Goal: Transaction & Acquisition: Purchase product/service

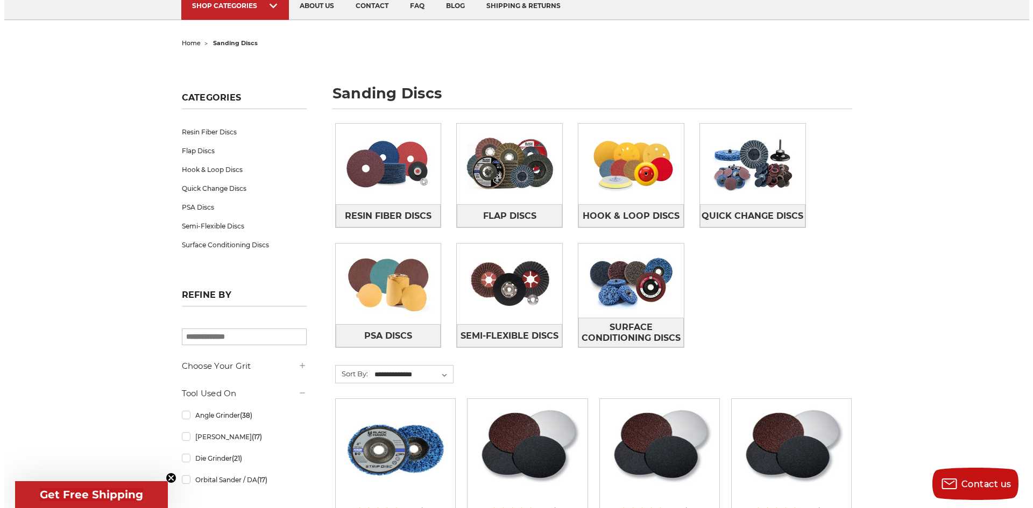
scroll to position [54, 0]
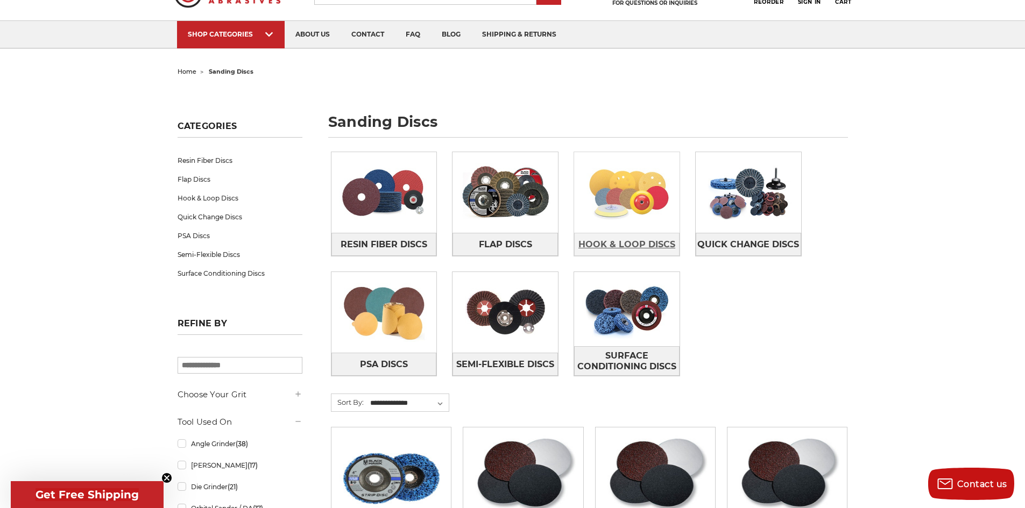
click at [629, 241] on span "Hook & Loop Discs" at bounding box center [626, 245] width 97 height 18
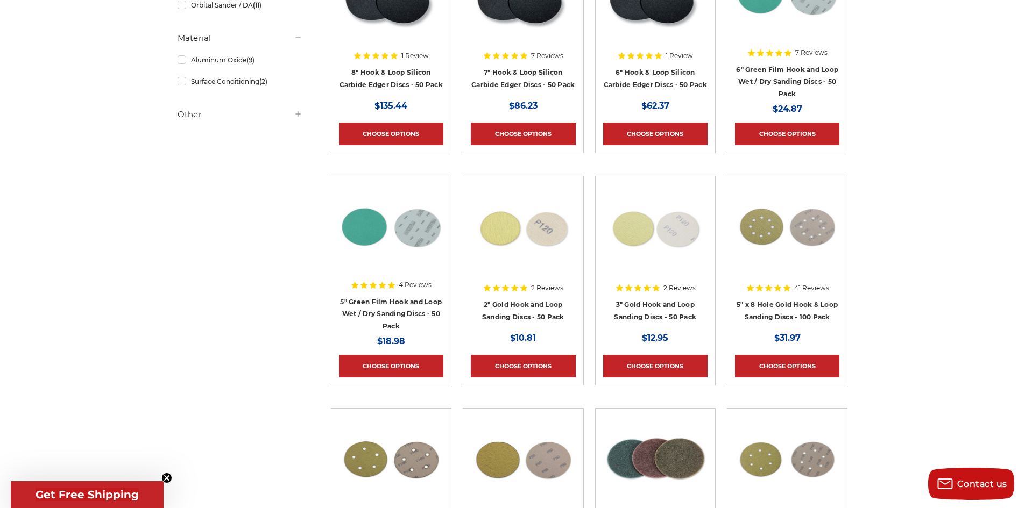
scroll to position [430, 0]
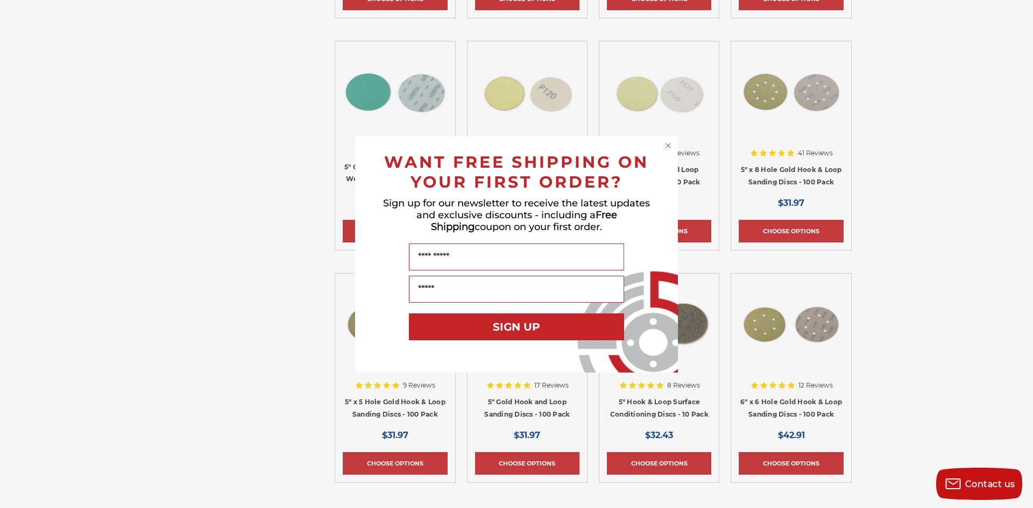
click at [667, 146] on icon "Close dialog" at bounding box center [668, 146] width 4 height 4
